Goal: Information Seeking & Learning: Find specific fact

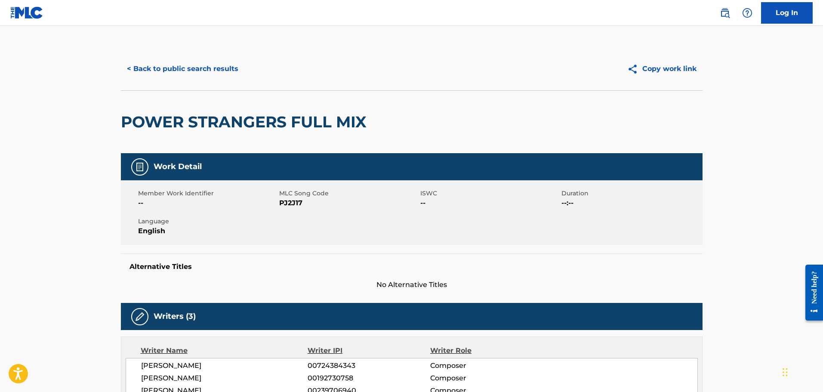
click at [155, 62] on button "< Back to public search results" at bounding box center [182, 68] width 123 height 21
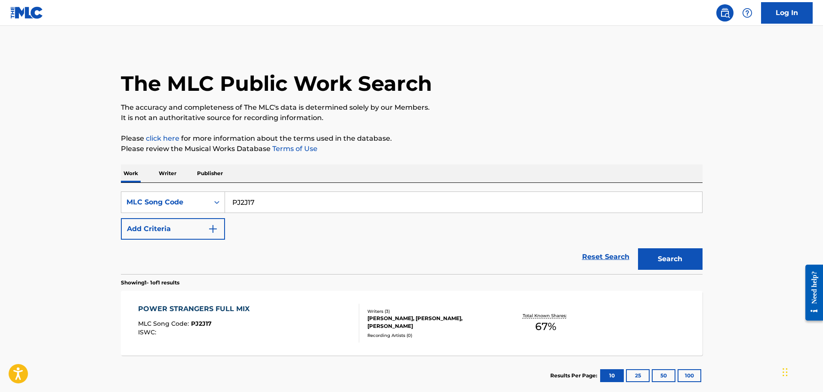
click at [296, 203] on input "PJ2J17" at bounding box center [463, 202] width 477 height 21
paste input "TVE5D8"
type input "TVE5D8"
click at [638, 248] on button "Search" at bounding box center [670, 258] width 64 height 21
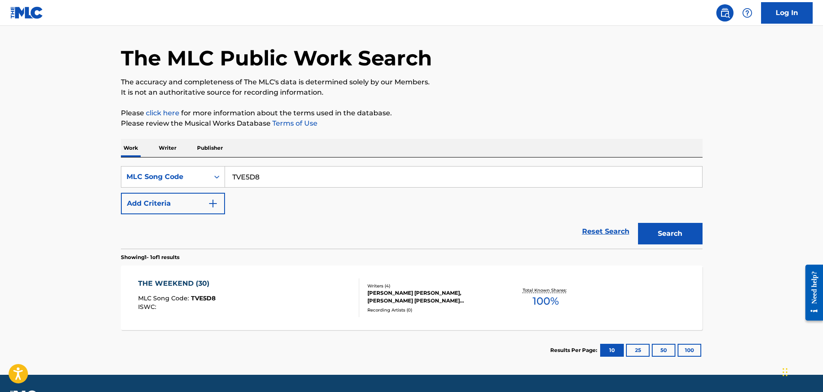
scroll to position [49, 0]
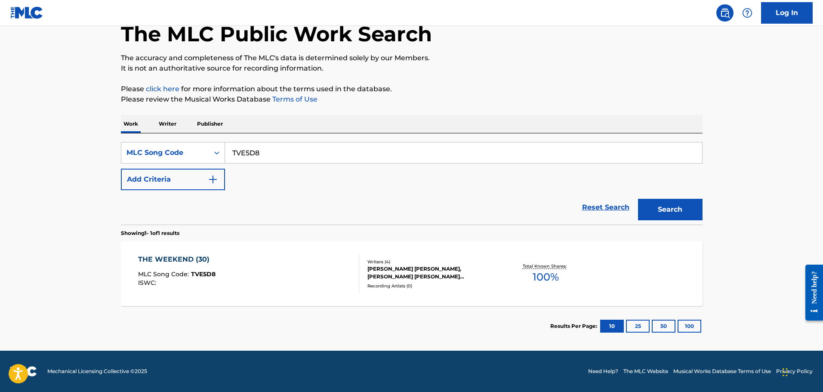
click at [240, 251] on div "THE WEEKEND (30) MLC Song Code : TVE5D8 ISWC : Writers ( 4 ) [PERSON_NAME] [PER…" at bounding box center [411, 273] width 581 height 64
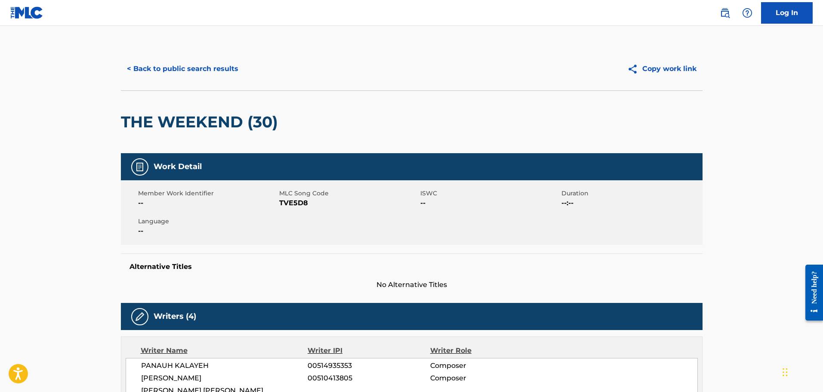
click at [220, 64] on button "< Back to public search results" at bounding box center [182, 68] width 123 height 21
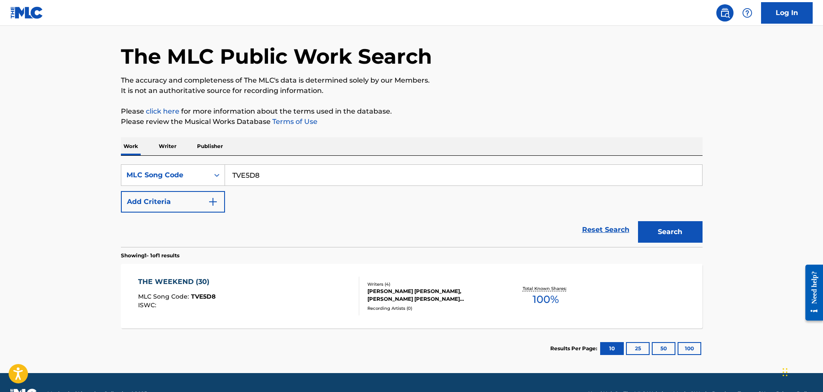
click at [298, 278] on div "THE WEEKEND (30) MLC Song Code : TVE5D8 ISWC :" at bounding box center [248, 295] width 221 height 39
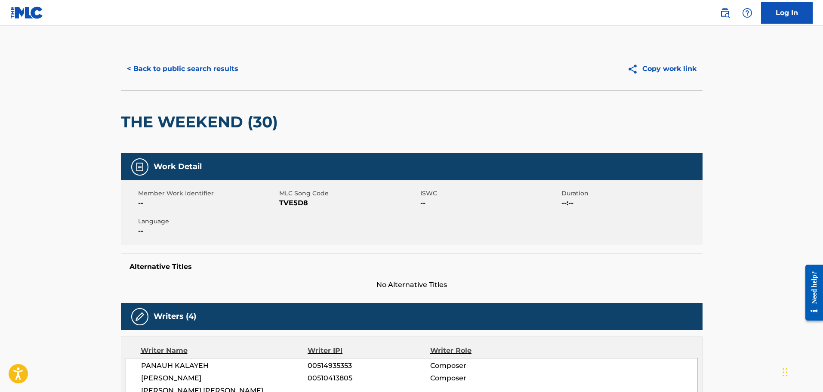
click at [197, 72] on button "< Back to public search results" at bounding box center [182, 68] width 123 height 21
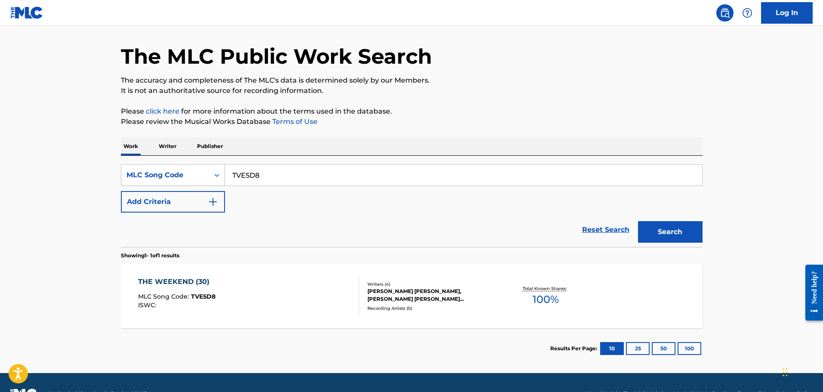
click at [285, 174] on input "TVE5D8" at bounding box center [463, 175] width 477 height 21
paste input "BVBV57"
type input "BVBV57"
click at [638, 221] on button "Search" at bounding box center [670, 231] width 64 height 21
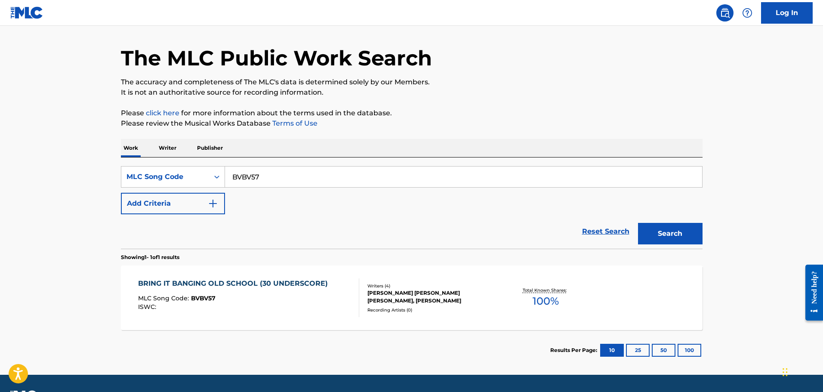
scroll to position [49, 0]
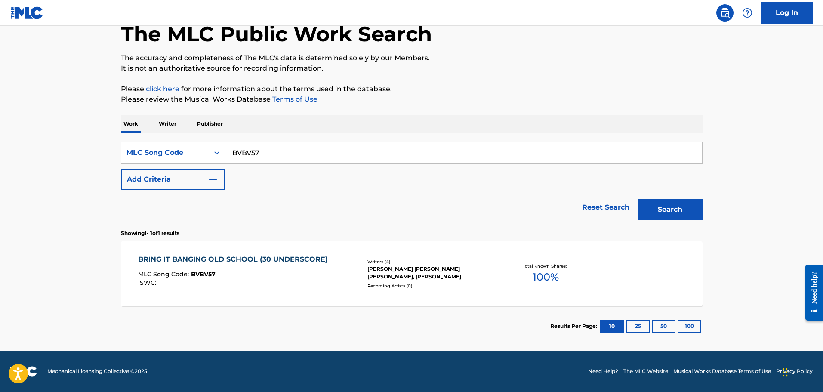
click at [273, 261] on div "BRING IT BANGING OLD SCHOOL (30 UNDERSCORE)" at bounding box center [235, 259] width 194 height 10
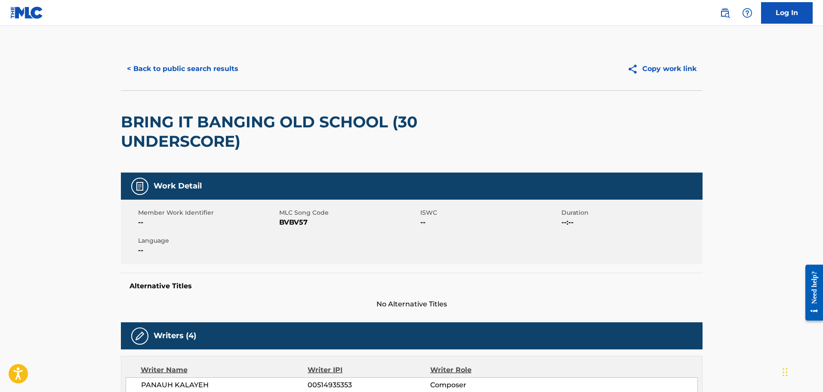
click at [189, 72] on button "< Back to public search results" at bounding box center [182, 68] width 123 height 21
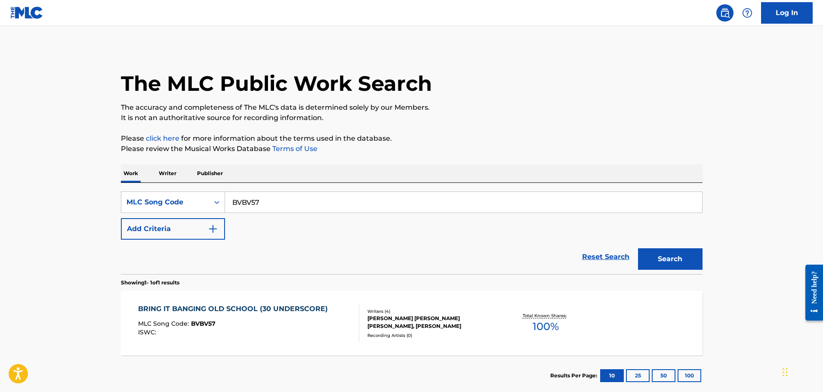
scroll to position [27, 0]
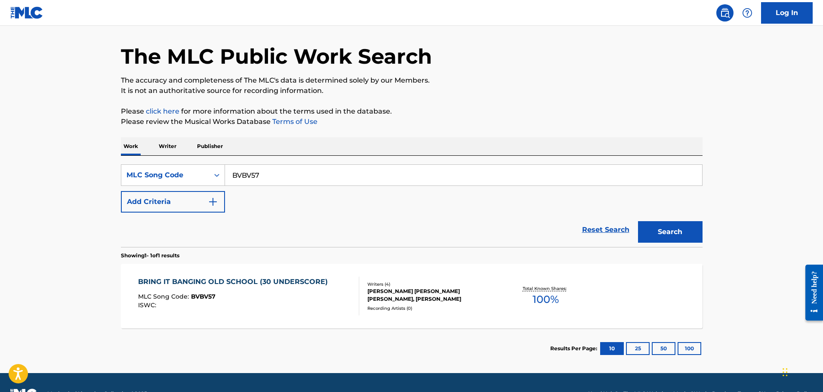
click at [261, 172] on input "BVBV57" at bounding box center [463, 175] width 477 height 21
paste input "WA98H3"
type input "WA98H3"
click at [638, 221] on button "Search" at bounding box center [670, 231] width 64 height 21
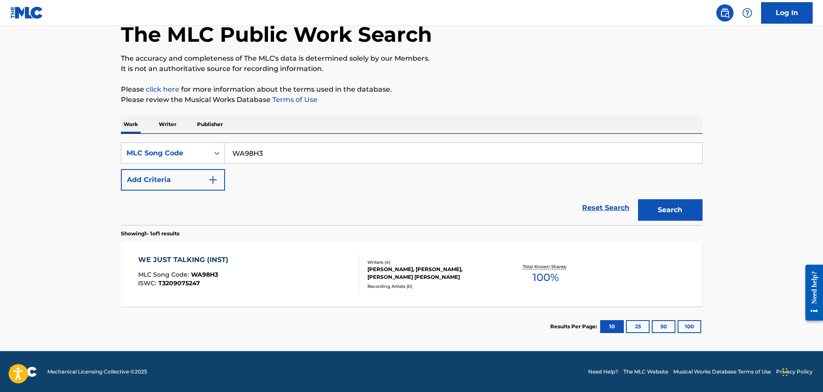
scroll to position [49, 0]
